Goal: Information Seeking & Learning: Check status

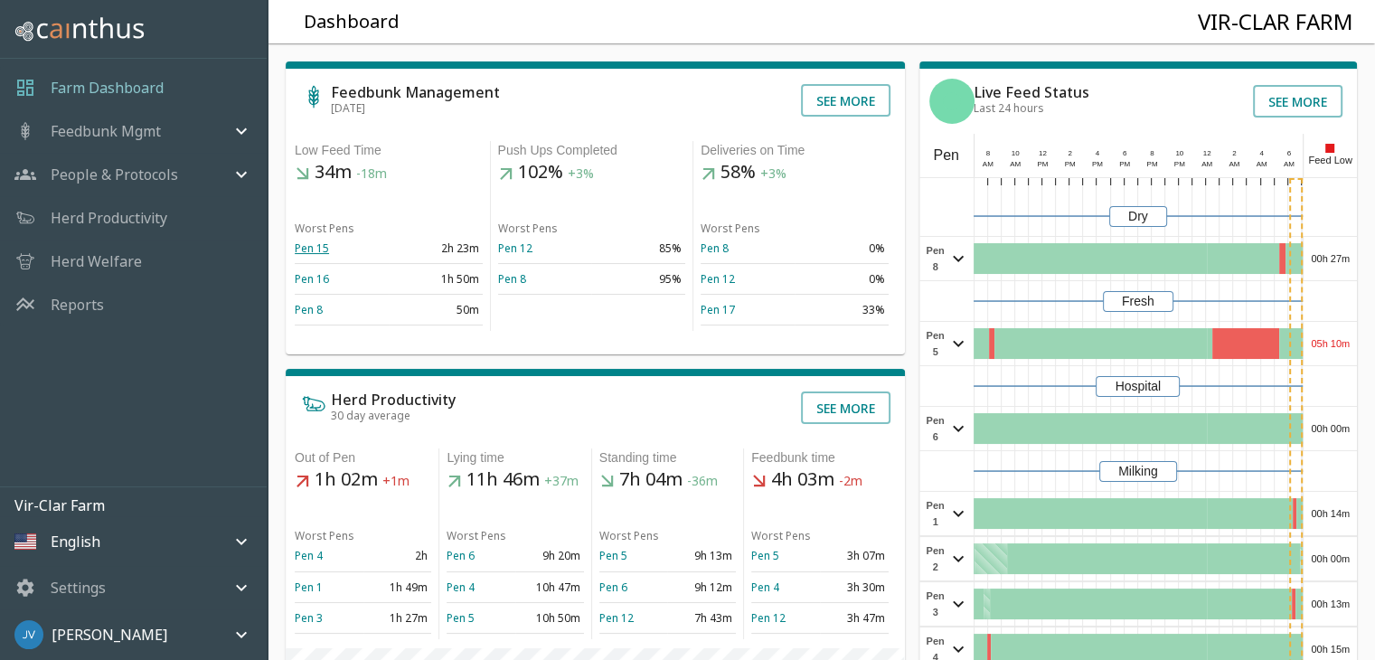
click at [311, 245] on link "Pen 15" at bounding box center [312, 248] width 34 height 15
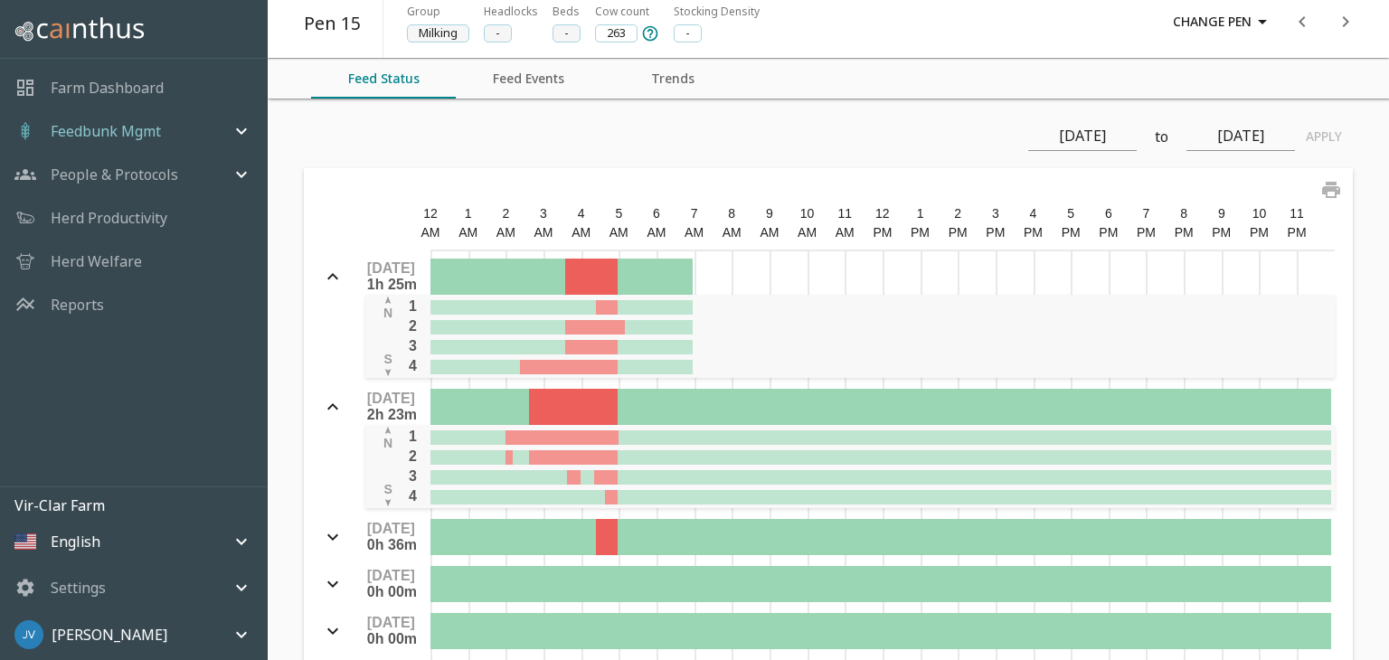
click at [535, 73] on button "Feed Events" at bounding box center [528, 79] width 145 height 40
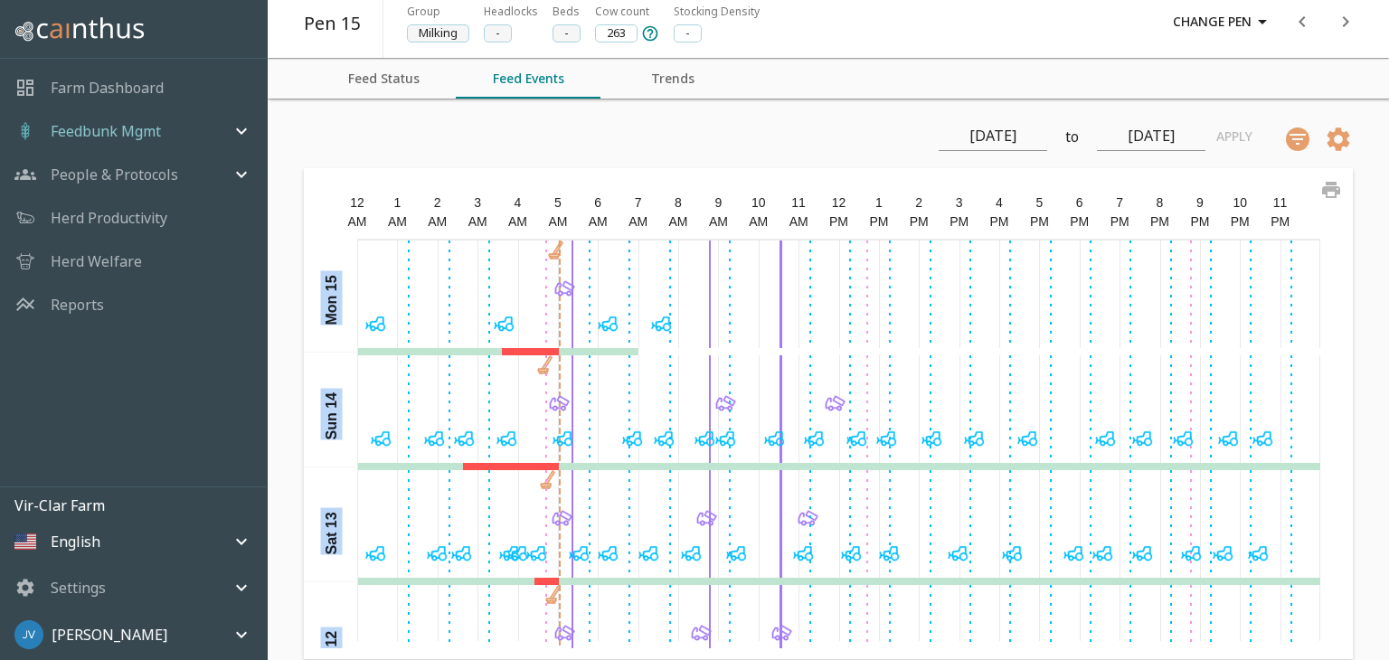
drag, startPoint x: 485, startPoint y: 637, endPoint x: 550, endPoint y: 648, distance: 66.2
click at [550, 649] on div "12 AM 1 AM 2 AM 3 AM 4 AM 5 AM 6 AM 7 AM 8 AM 9 AM 10 AM 11 AM 12 PM 1 PM 2 PM …" at bounding box center [828, 413] width 1049 height 491
click at [1259, 22] on icon "button" at bounding box center [1262, 22] width 9 height 5
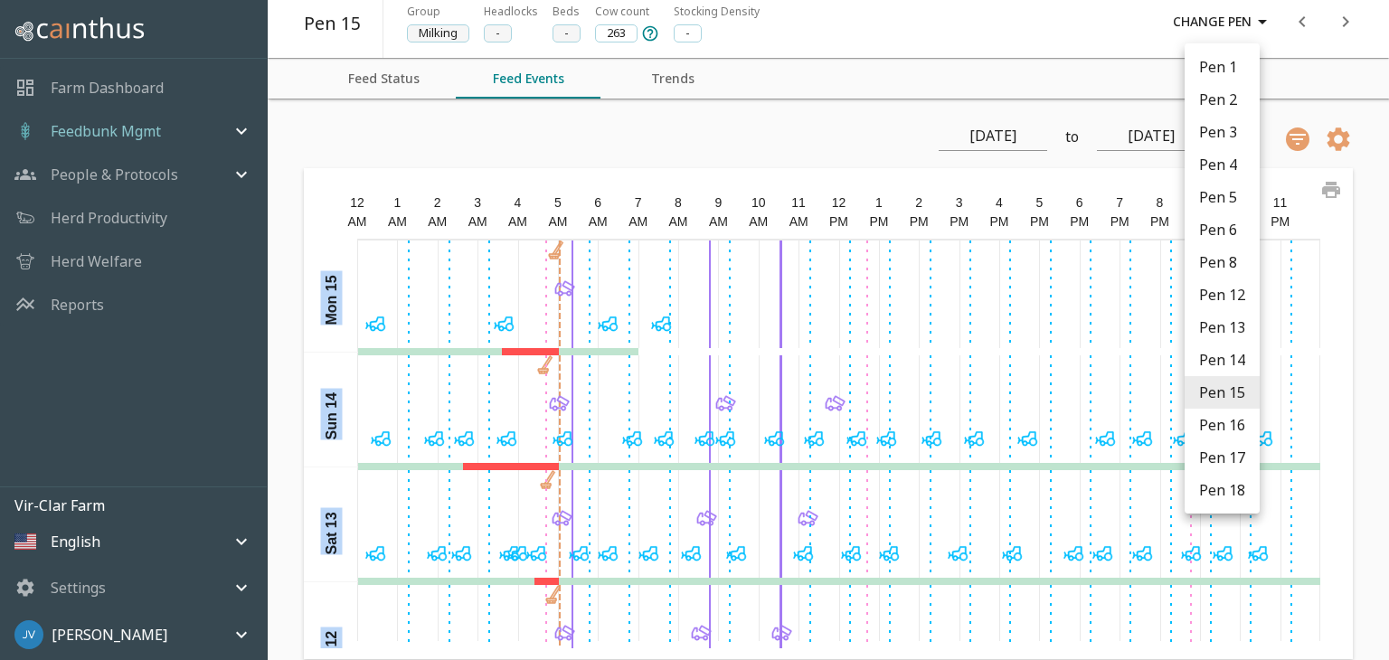
click at [1203, 63] on li "Pen 1" at bounding box center [1221, 67] width 75 height 33
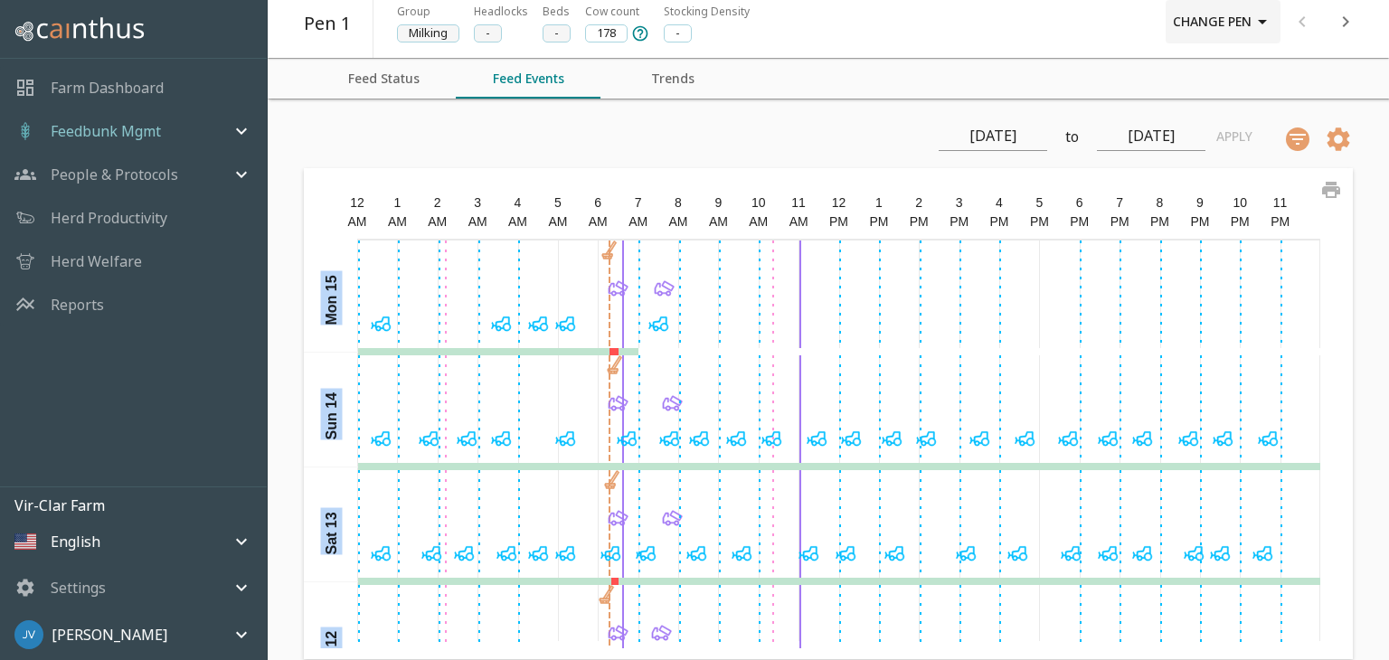
click at [1262, 22] on icon "button" at bounding box center [1262, 22] width 9 height 5
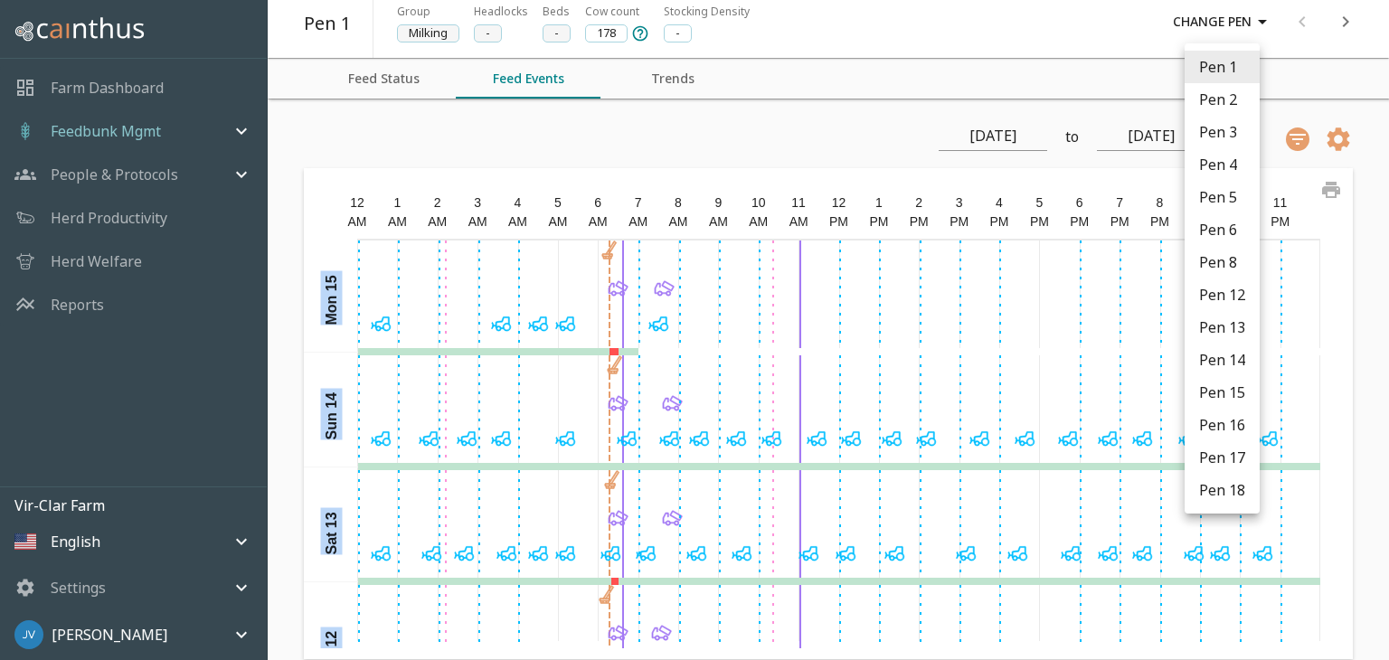
click at [1241, 101] on li "Pen 2" at bounding box center [1221, 99] width 75 height 33
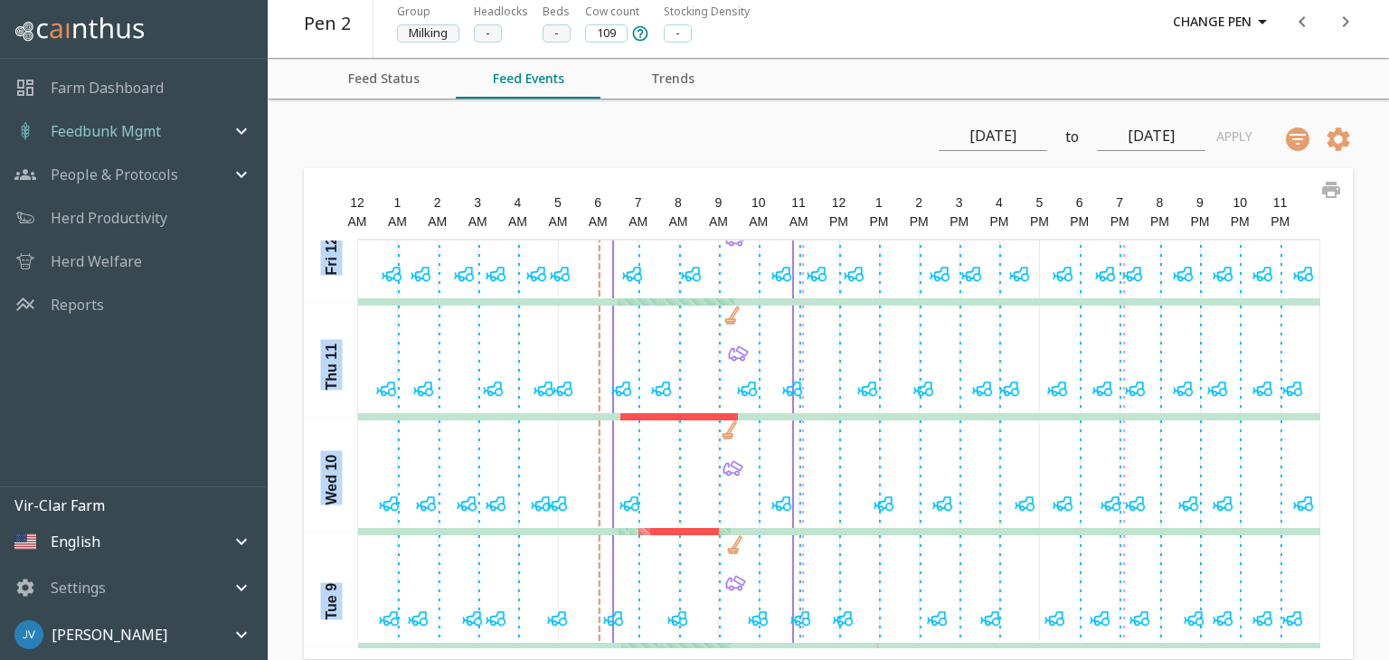
scroll to position [425, 0]
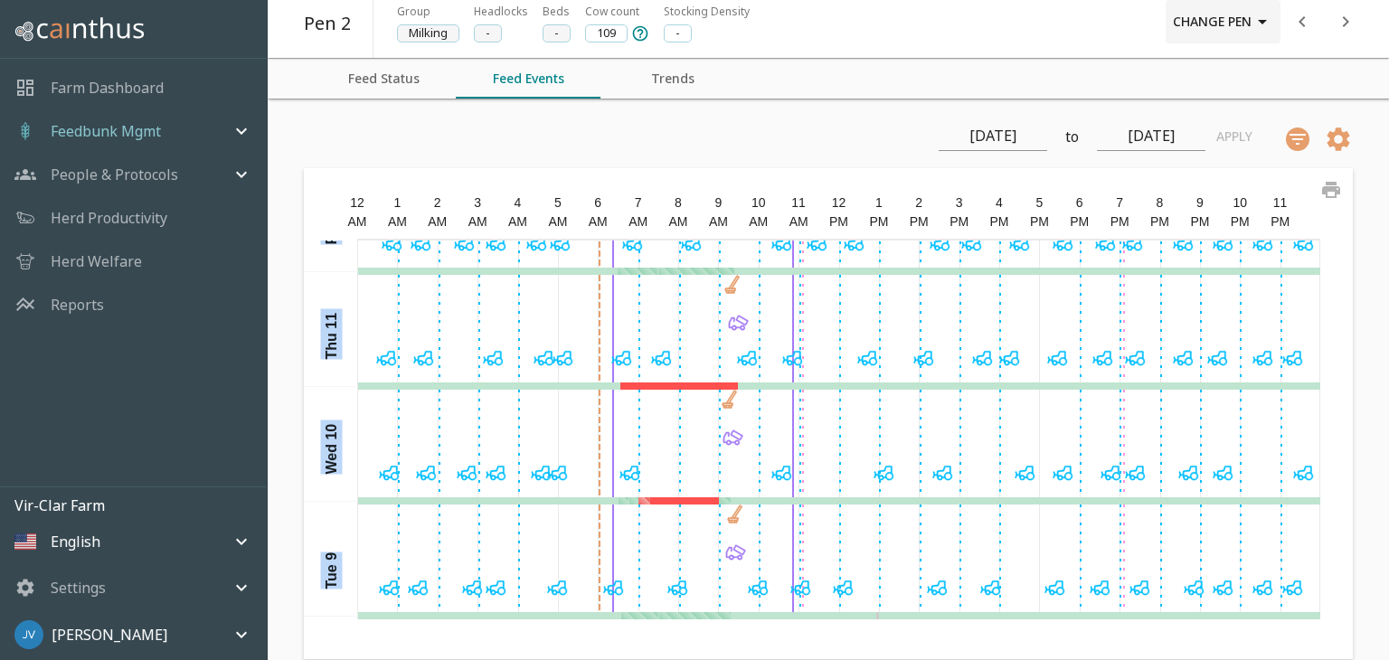
click at [1266, 23] on icon "button" at bounding box center [1262, 22] width 22 height 22
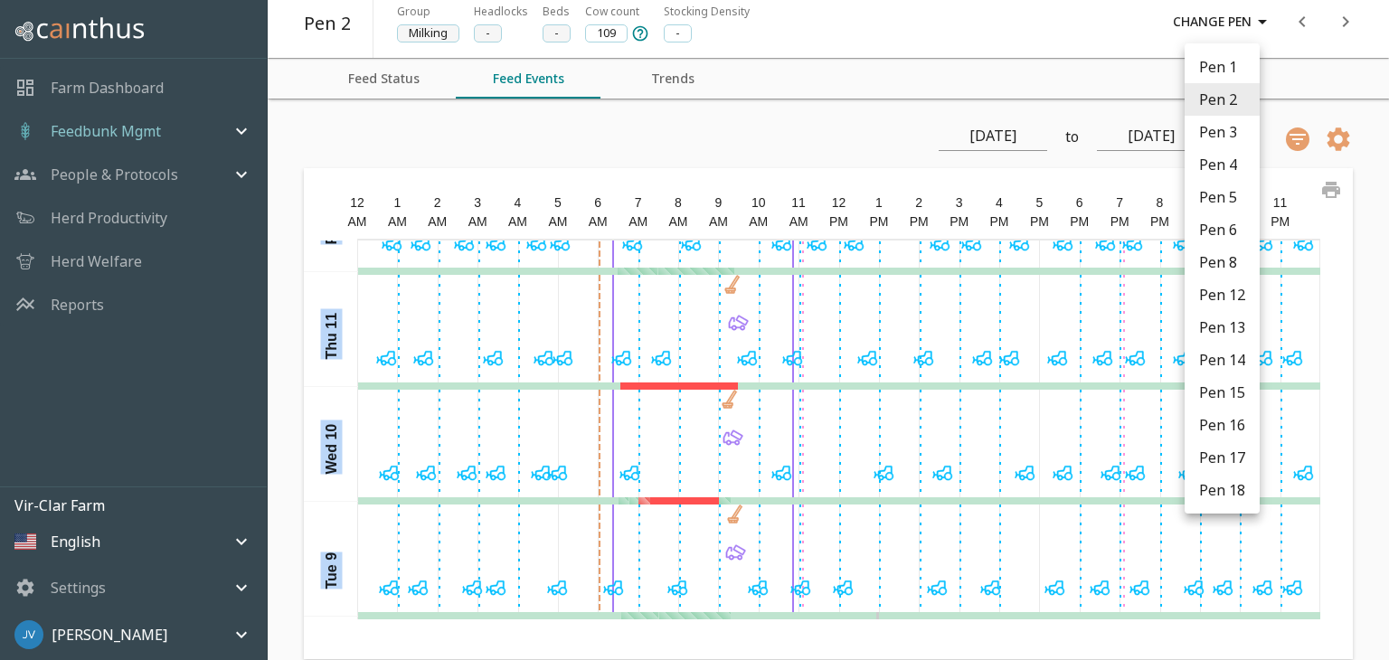
click at [1213, 141] on li "Pen 3" at bounding box center [1221, 132] width 75 height 33
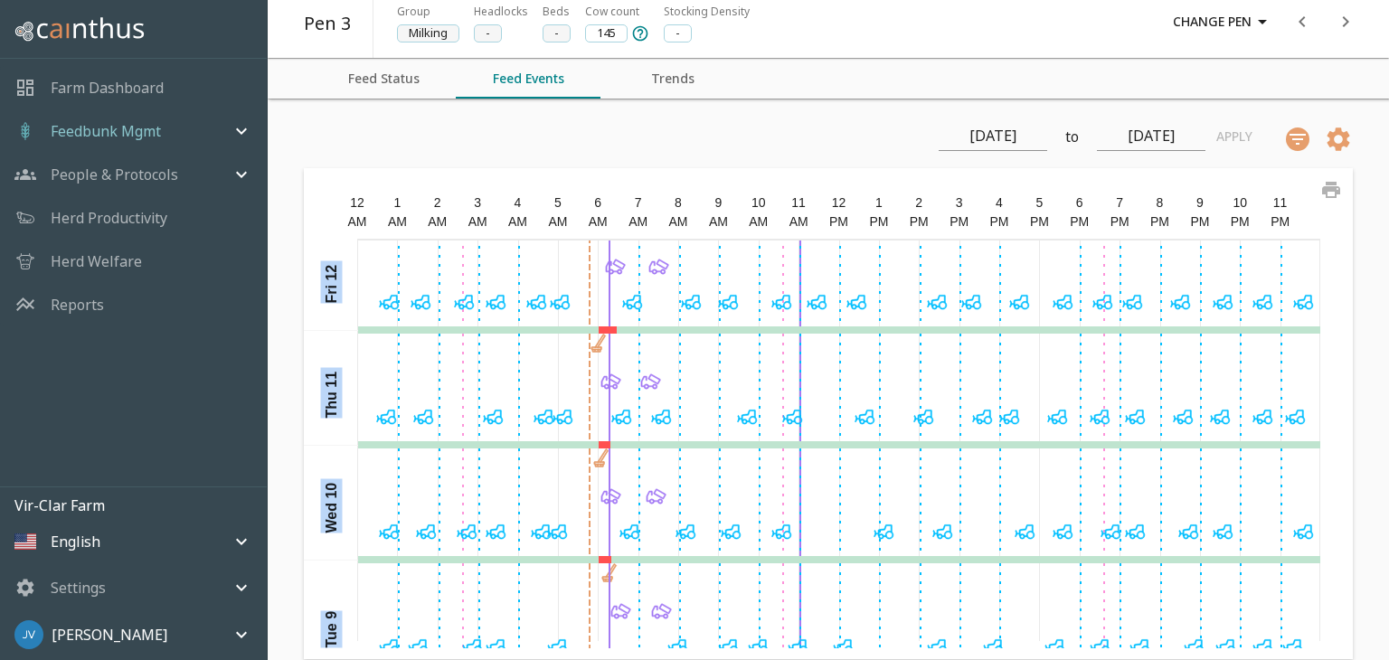
scroll to position [425, 0]
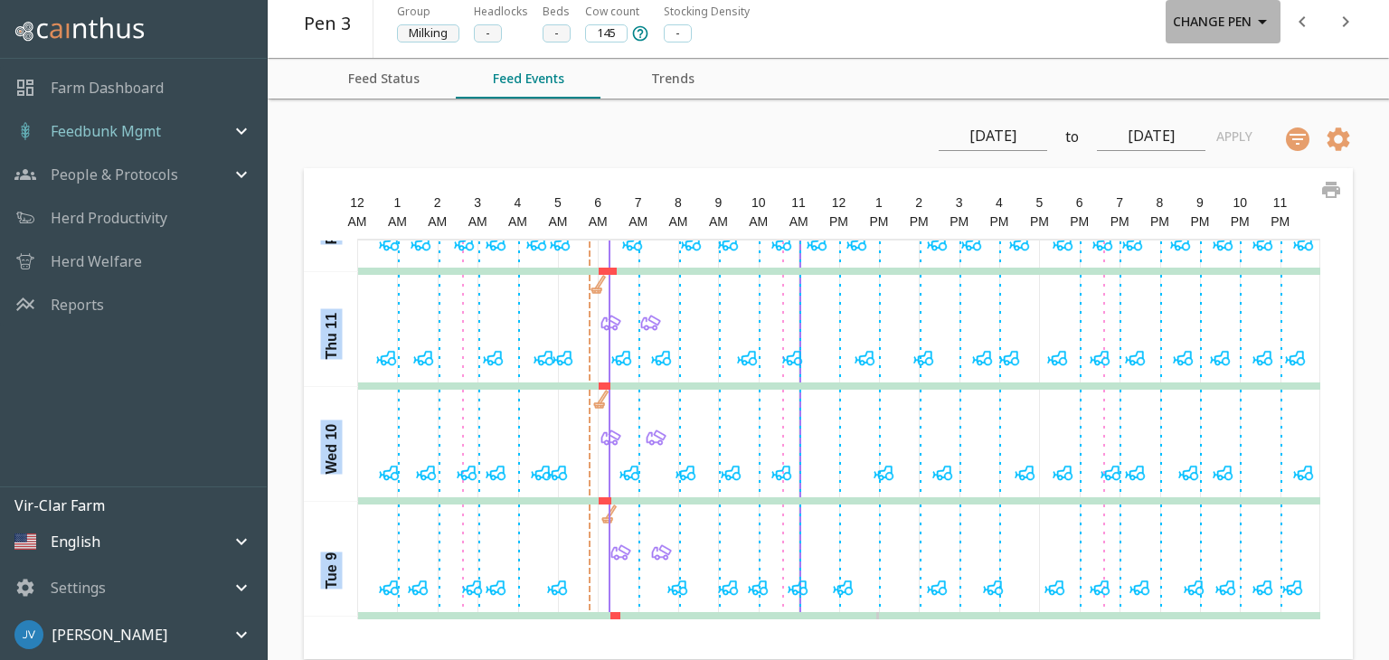
click at [1269, 22] on icon "button" at bounding box center [1262, 22] width 22 height 22
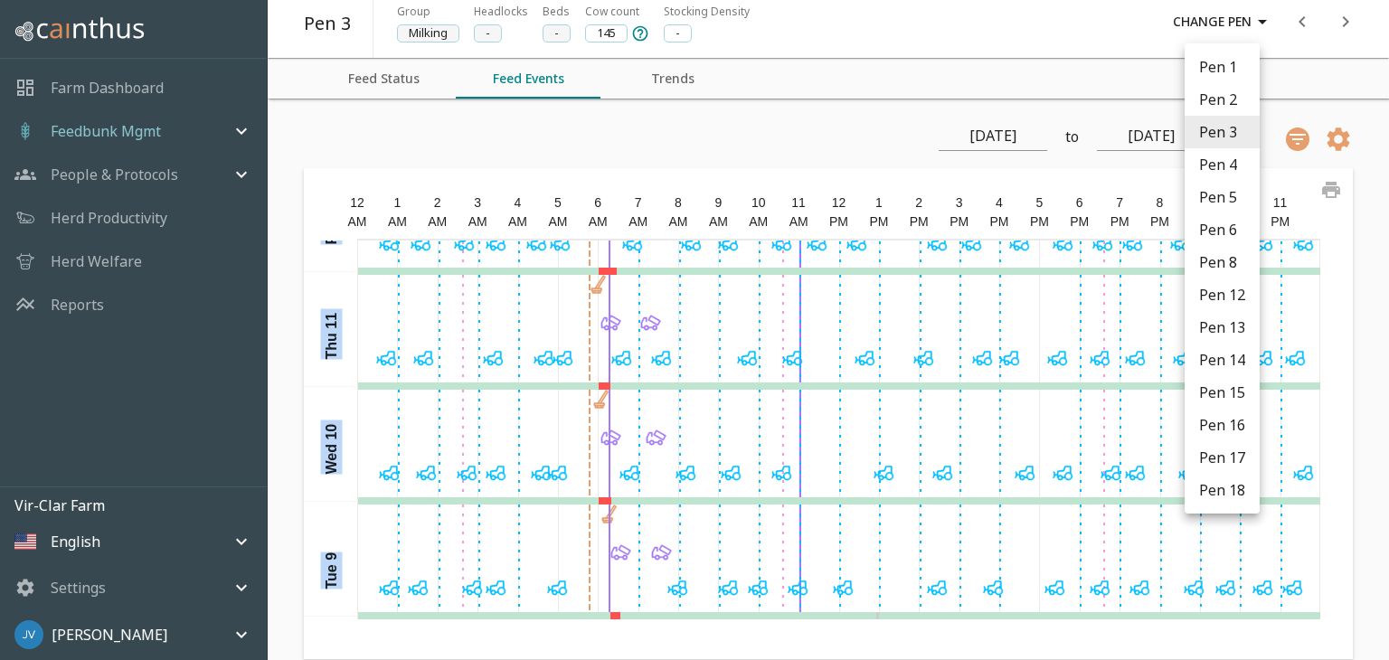
click at [1213, 167] on li "Pen 4" at bounding box center [1221, 164] width 75 height 33
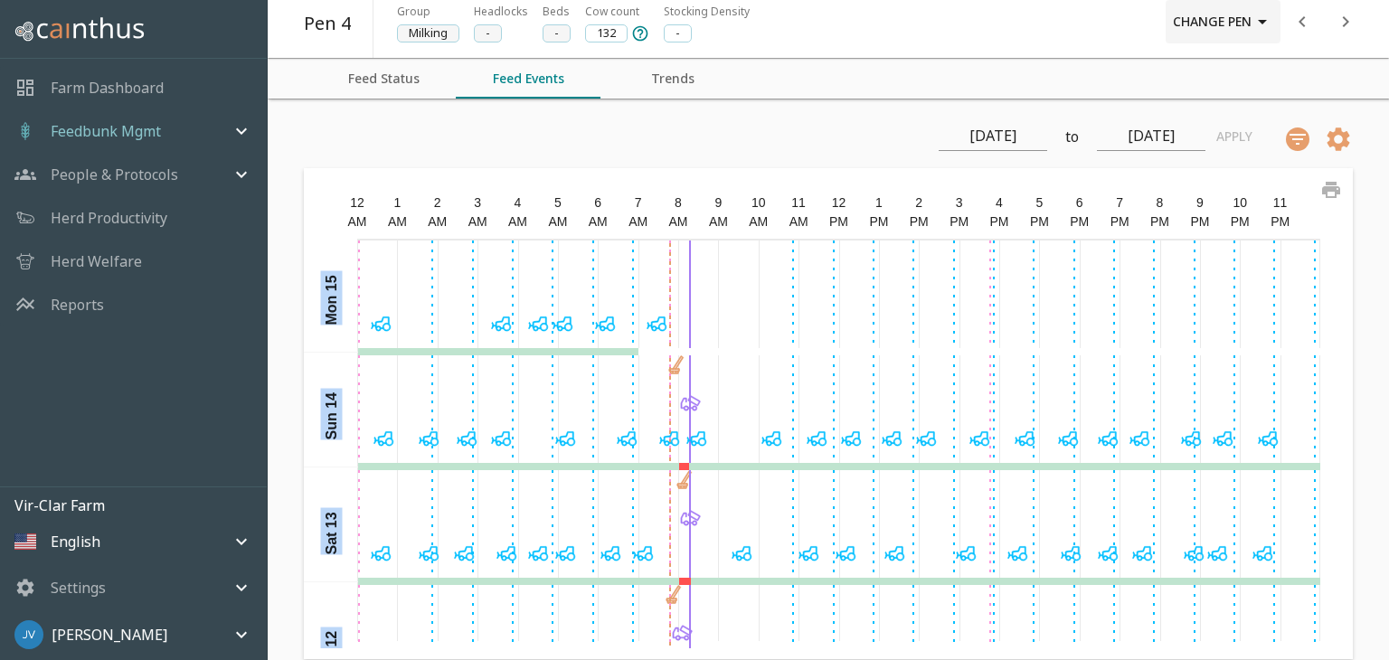
click at [1259, 26] on icon "button" at bounding box center [1262, 22] width 22 height 22
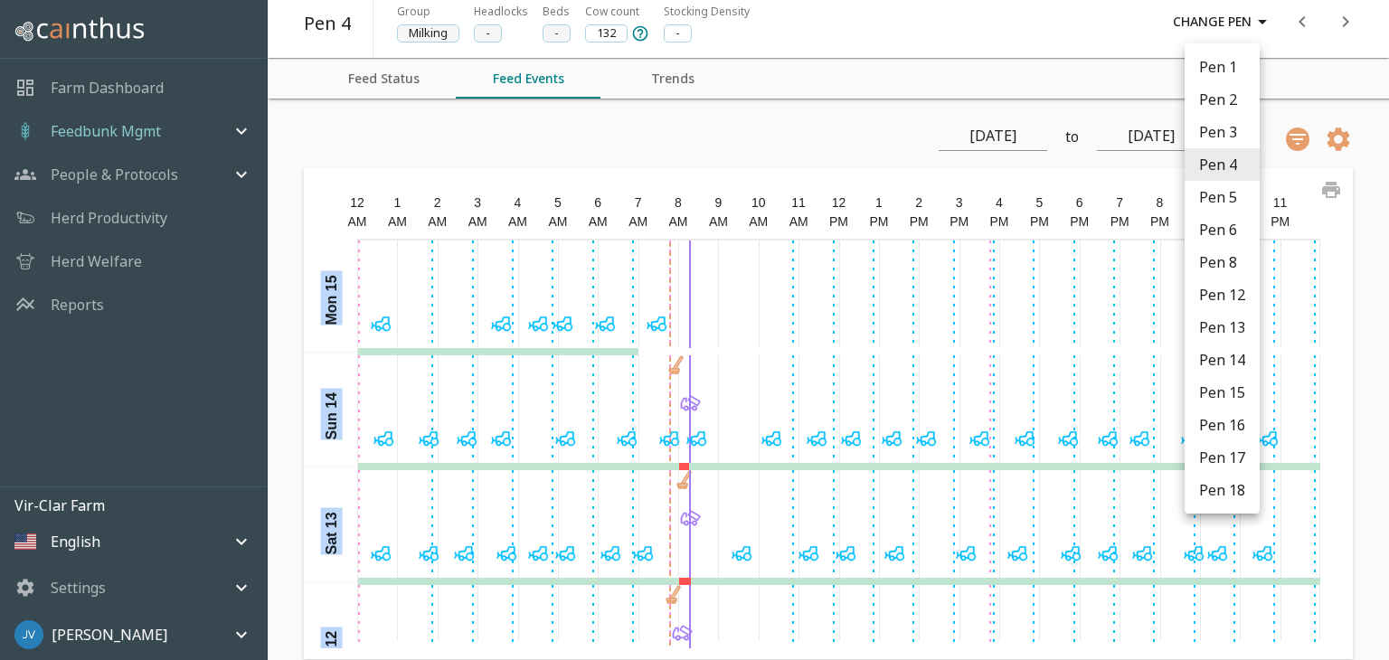
click at [1217, 294] on li "Pen 12" at bounding box center [1221, 294] width 75 height 33
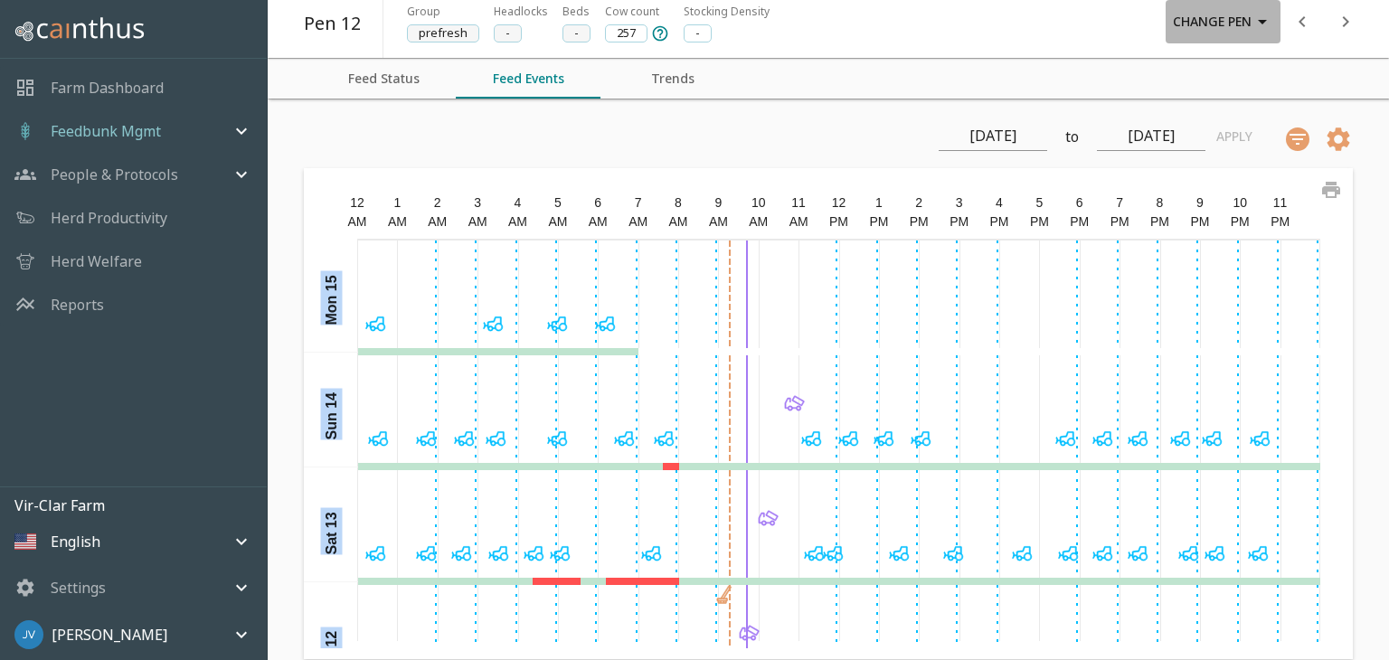
click at [1267, 25] on icon "button" at bounding box center [1262, 22] width 22 height 22
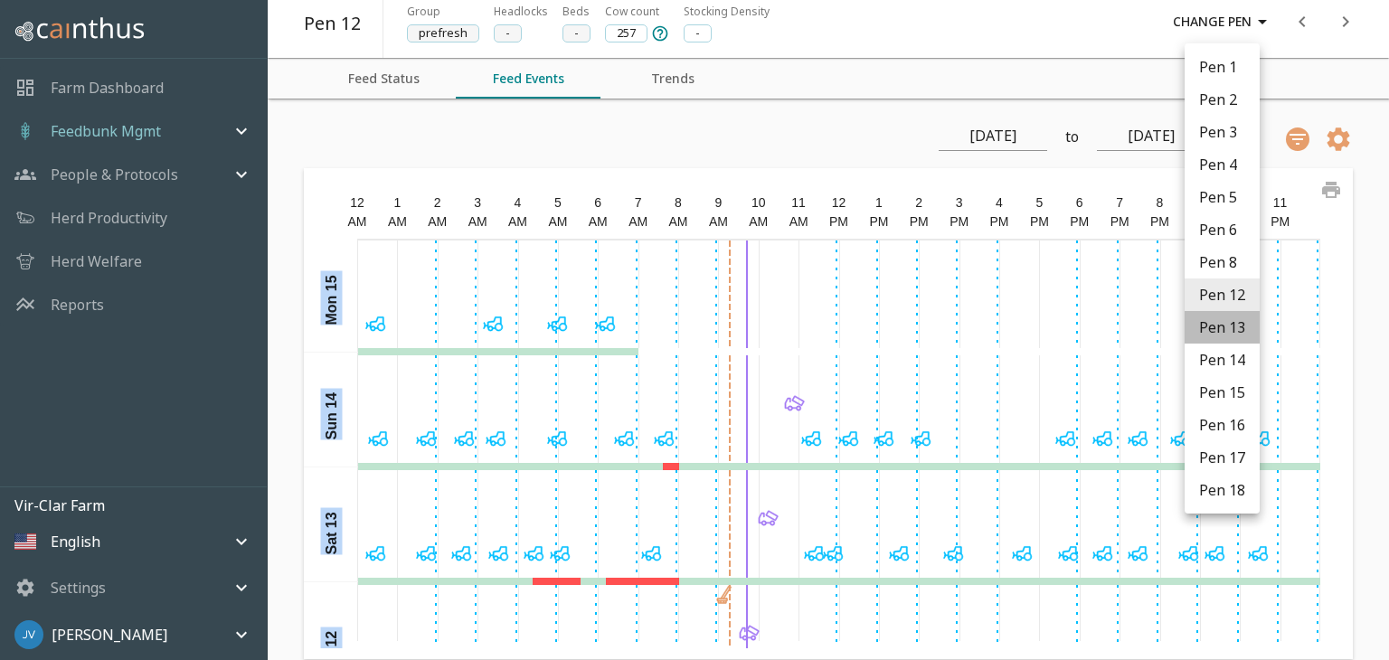
click at [1241, 325] on li "Pen 13" at bounding box center [1221, 327] width 75 height 33
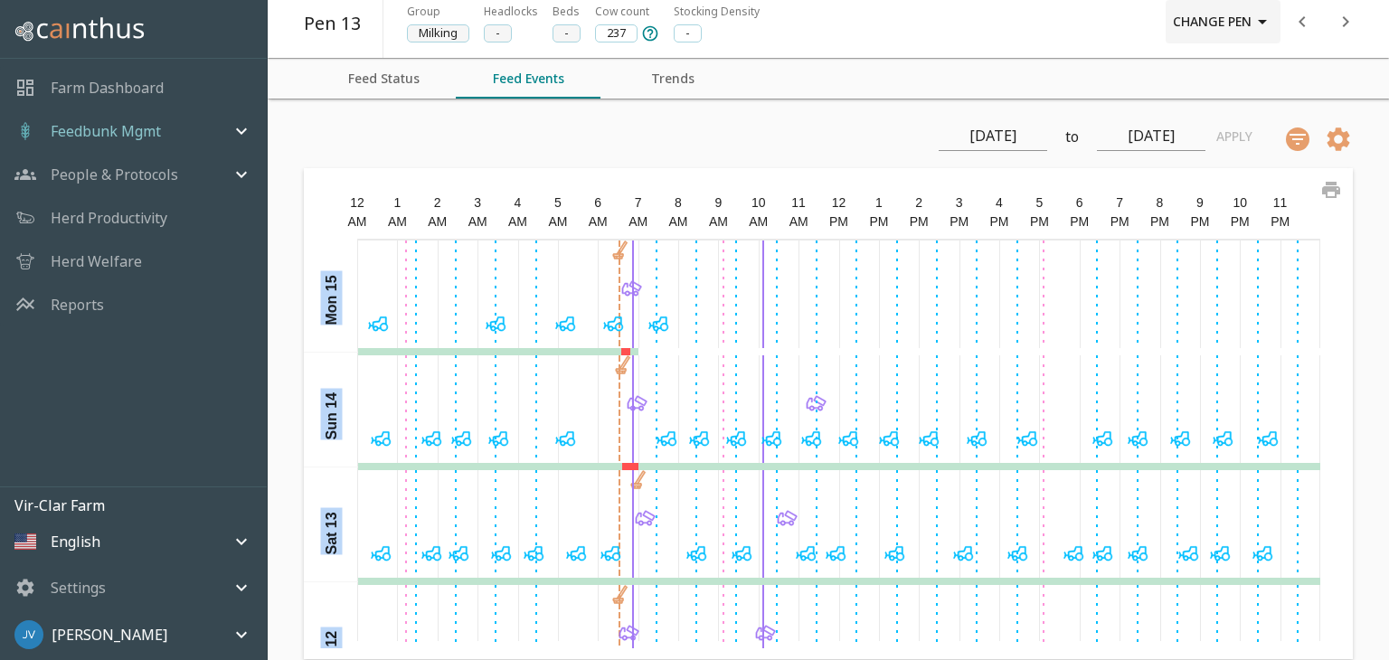
click at [1260, 11] on icon "button" at bounding box center [1262, 22] width 22 height 22
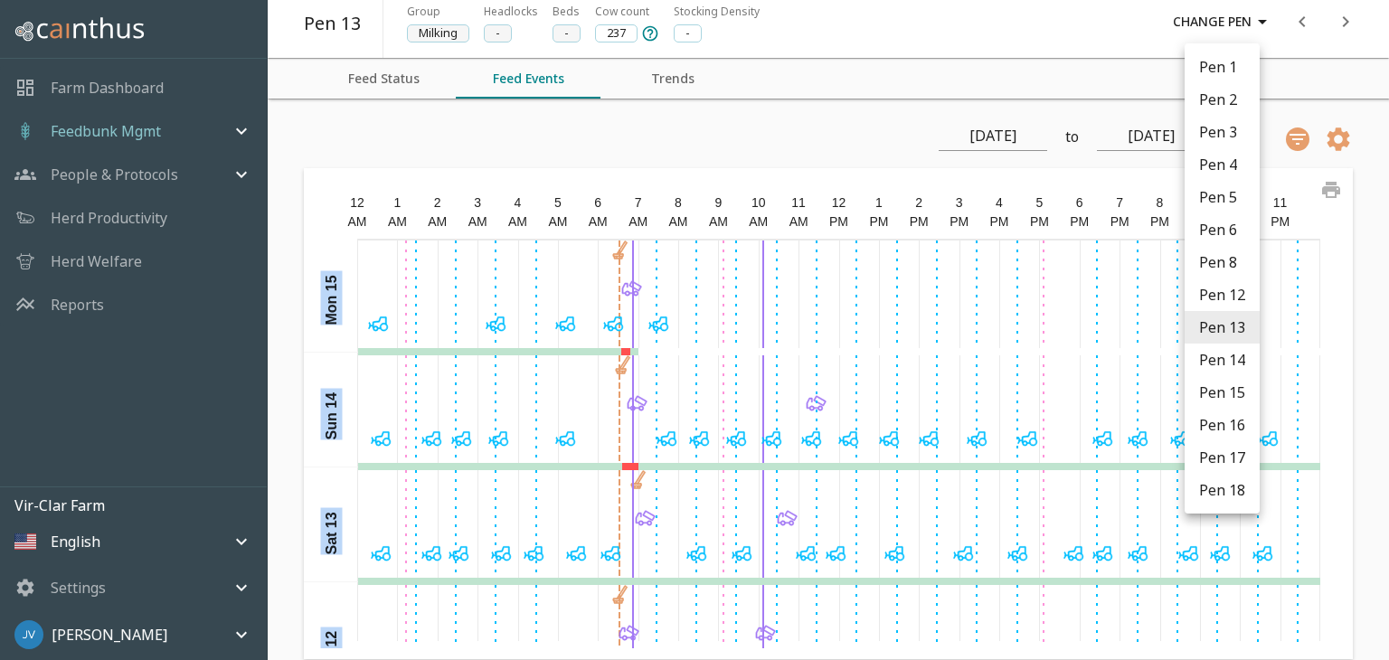
click at [1218, 361] on li "Pen 14" at bounding box center [1221, 360] width 75 height 33
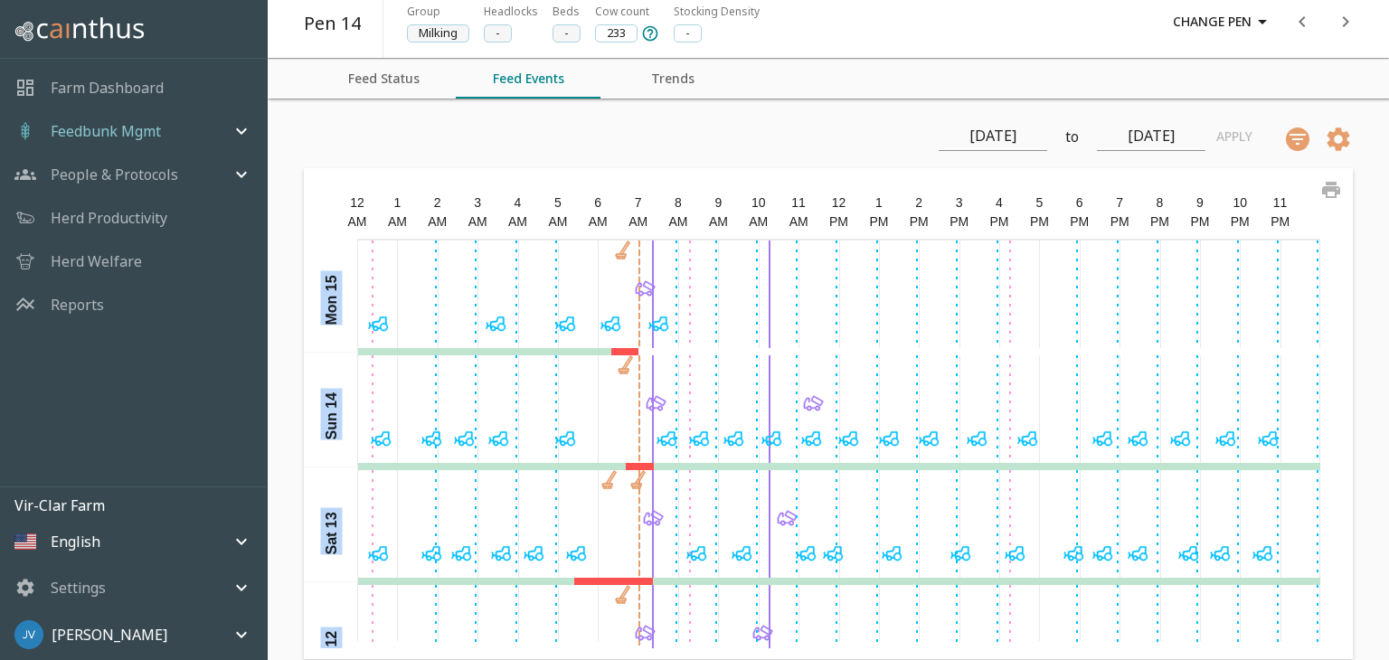
click at [317, 348] on div at bounding box center [812, 297] width 1016 height 112
click at [1259, 25] on icon "button" at bounding box center [1262, 22] width 22 height 22
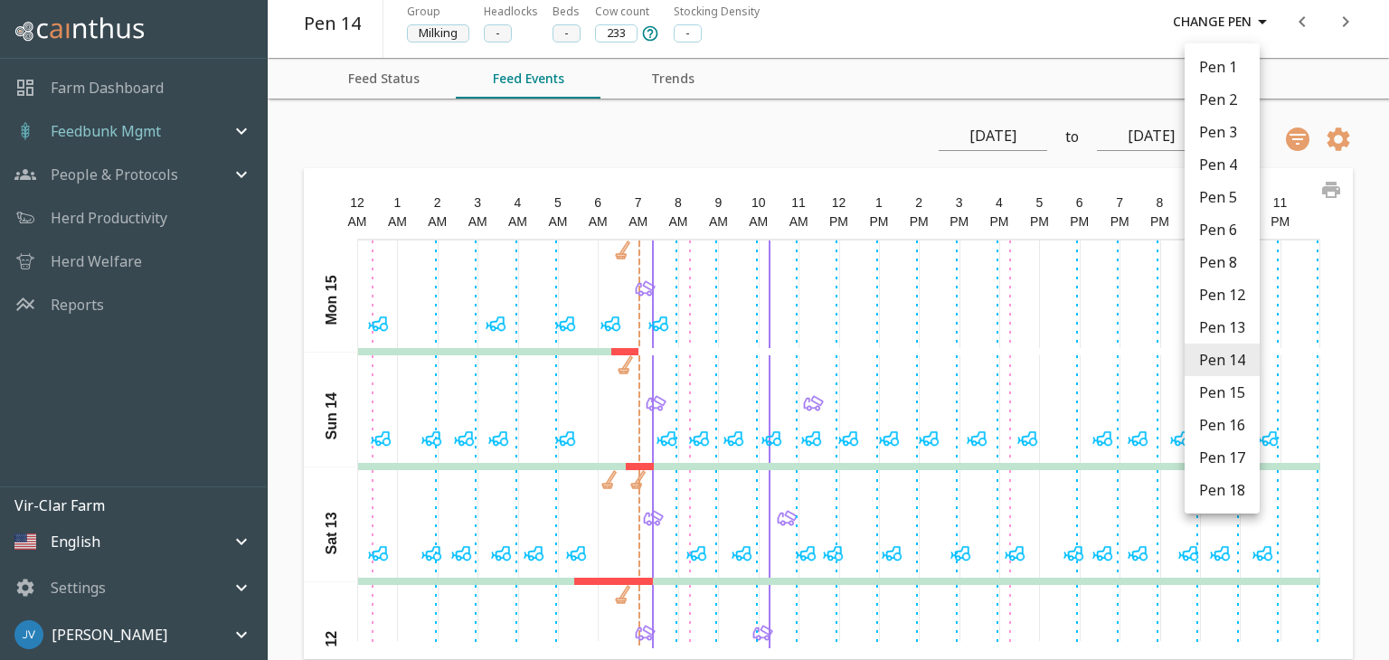
click at [1226, 400] on li "Pen 15" at bounding box center [1221, 392] width 75 height 33
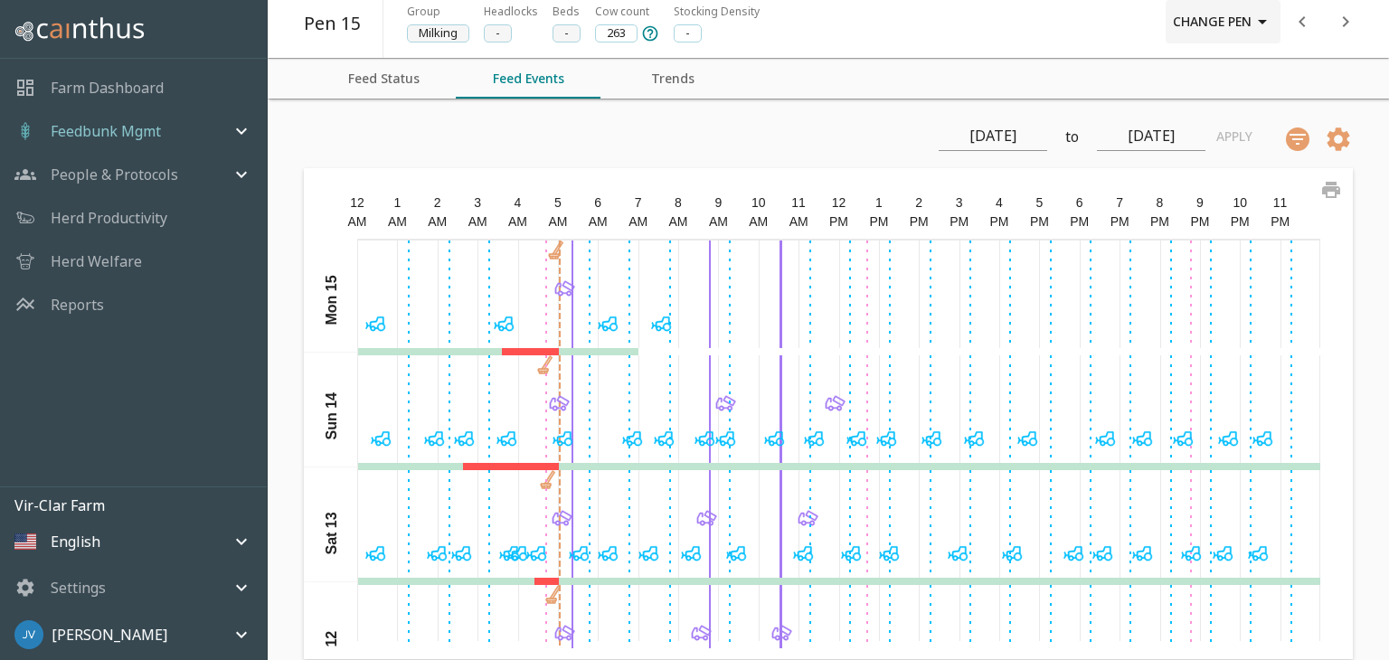
click at [1261, 23] on icon "button" at bounding box center [1262, 22] width 9 height 5
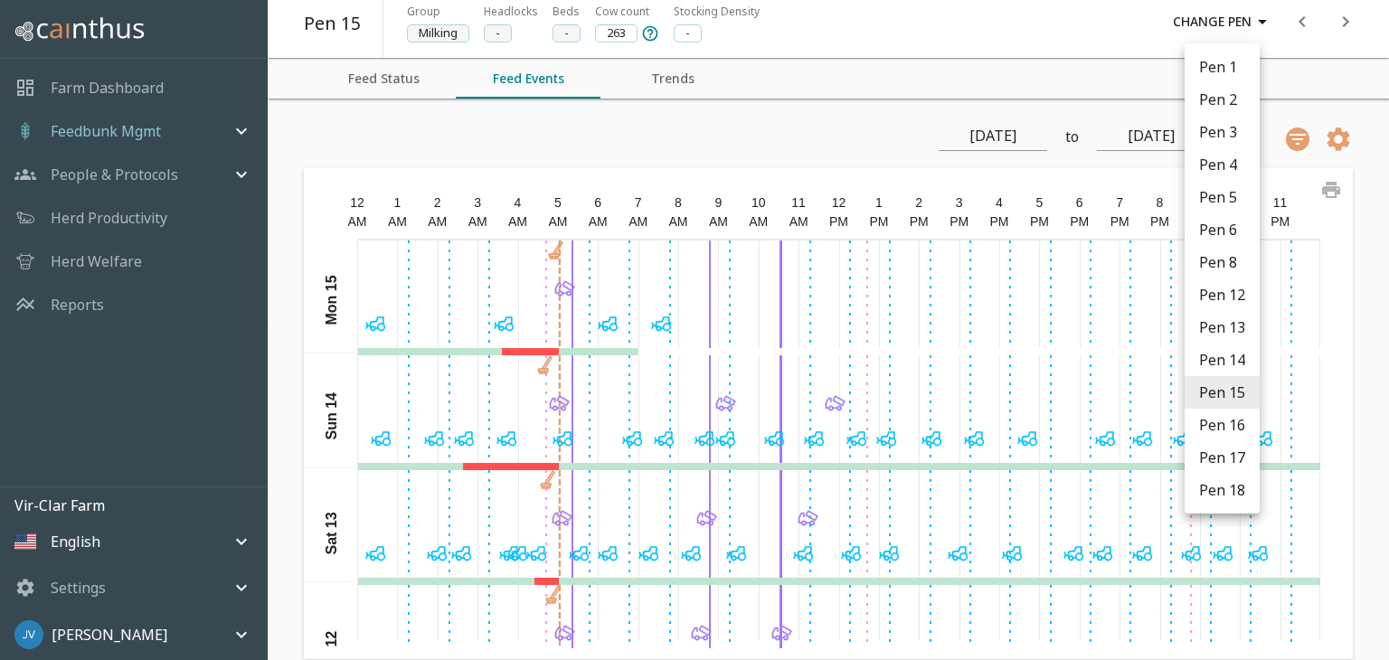
click at [1206, 434] on li "Pen 16" at bounding box center [1221, 425] width 75 height 33
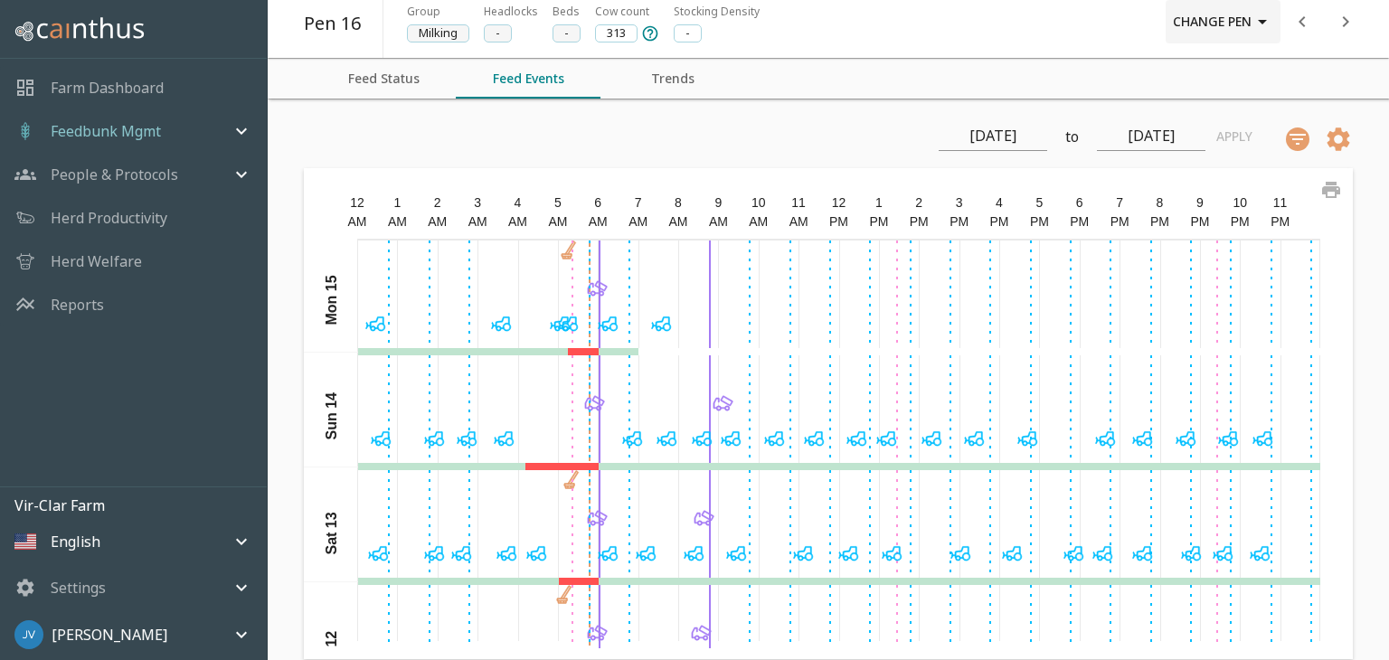
click at [1269, 21] on icon "button" at bounding box center [1262, 22] width 22 height 22
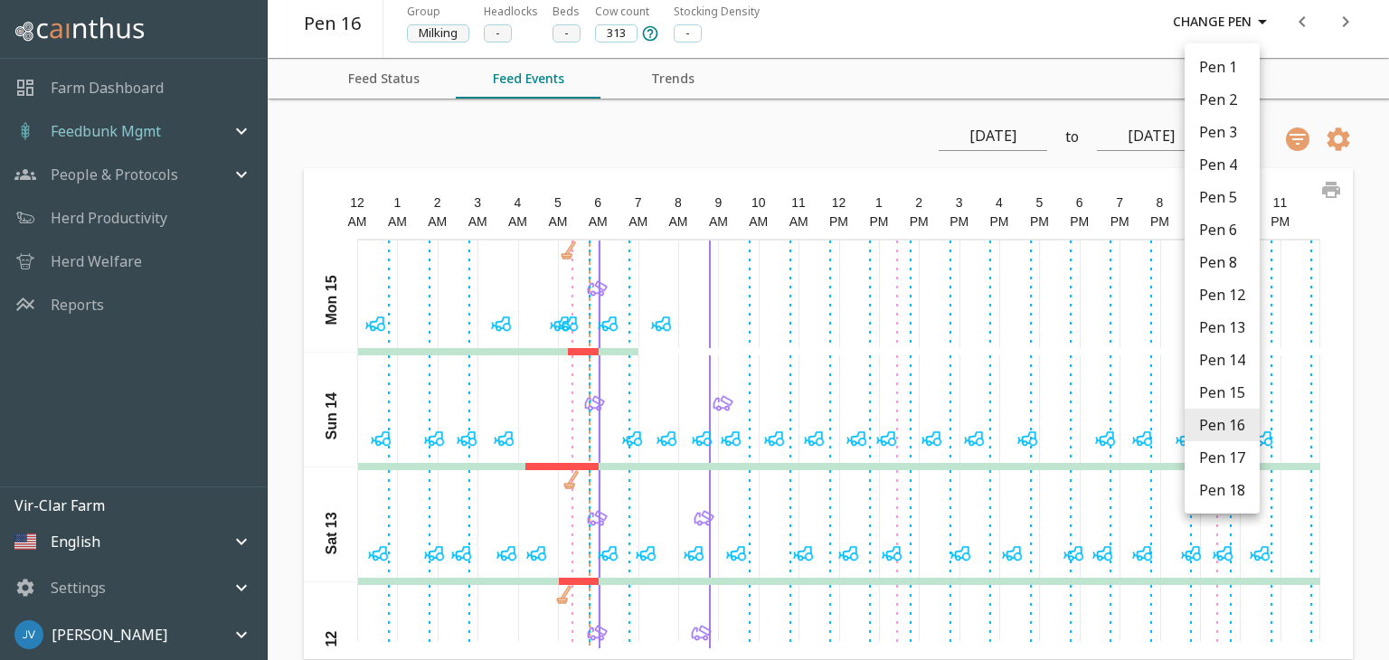
click at [1223, 467] on li "Pen 17" at bounding box center [1221, 457] width 75 height 33
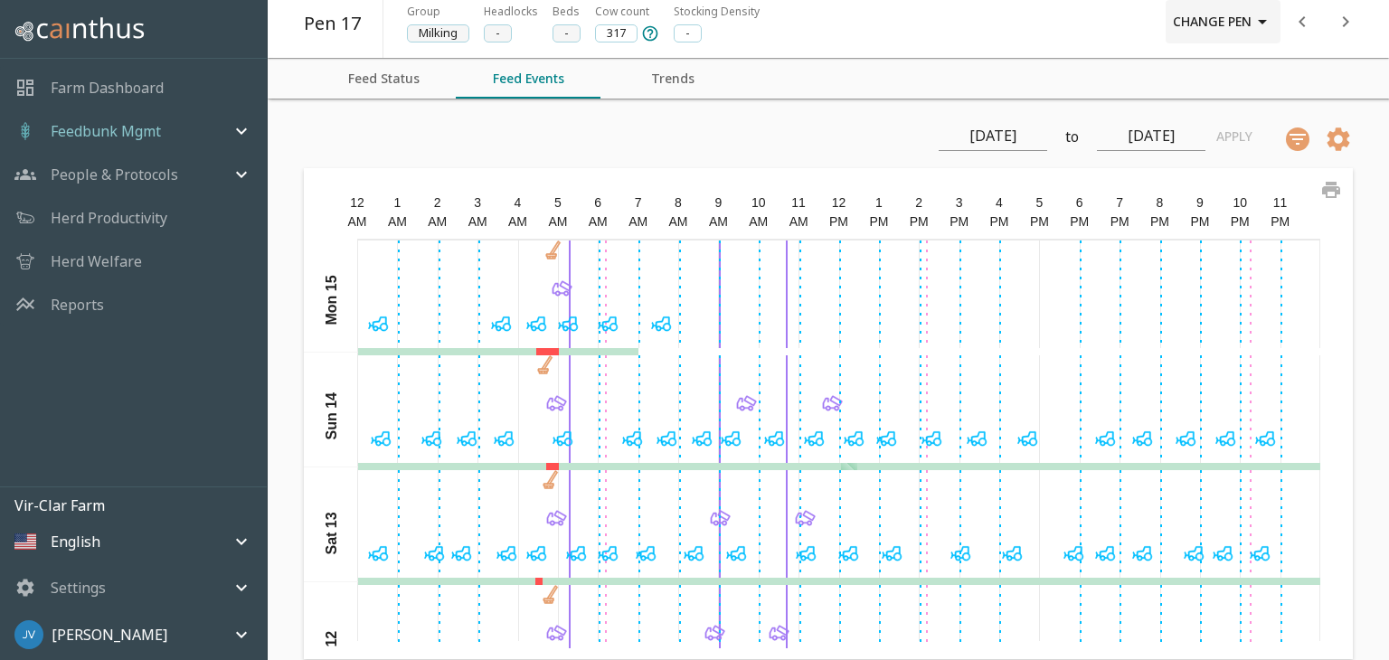
click at [1262, 18] on icon "button" at bounding box center [1262, 22] width 22 height 22
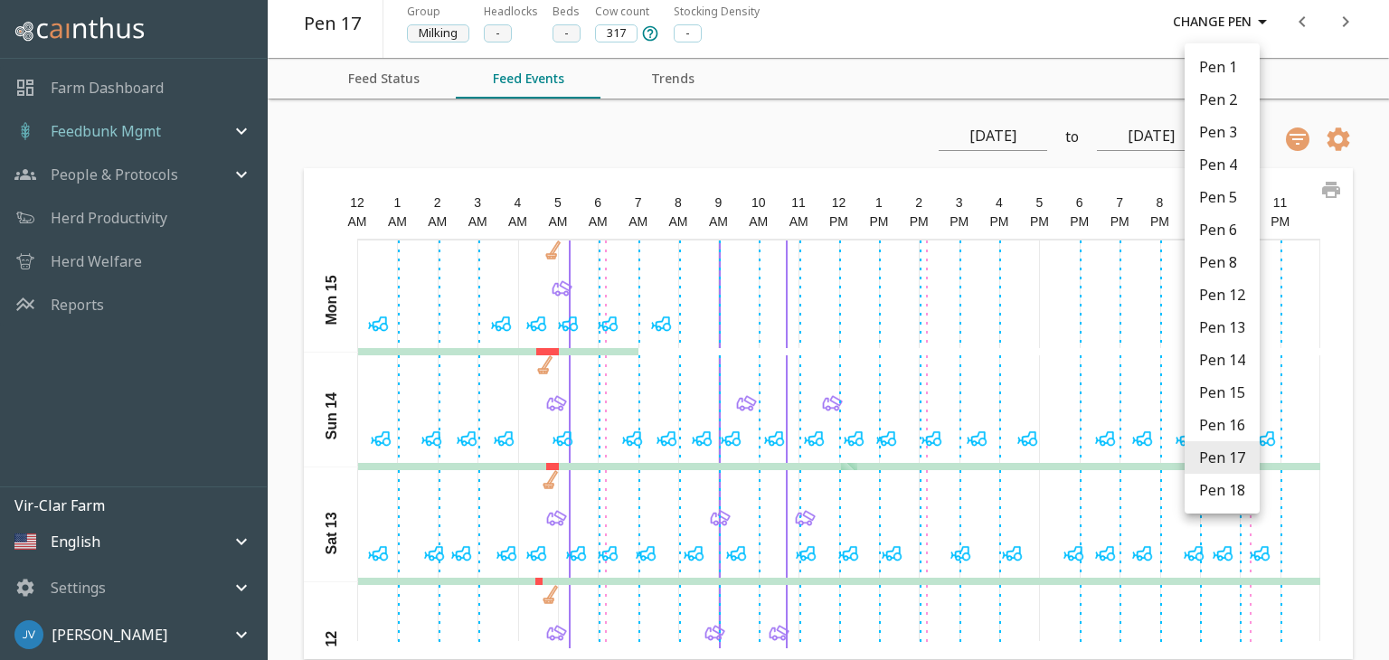
click at [1223, 500] on li "Pen 18" at bounding box center [1221, 490] width 75 height 33
